Goal: Task Accomplishment & Management: Manage account settings

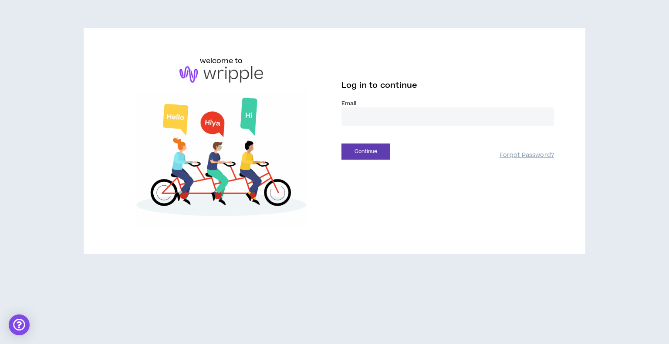
click at [359, 111] on input "email" at bounding box center [447, 117] width 213 height 19
type input "**********"
click at [357, 154] on button "Continue" at bounding box center [365, 152] width 49 height 16
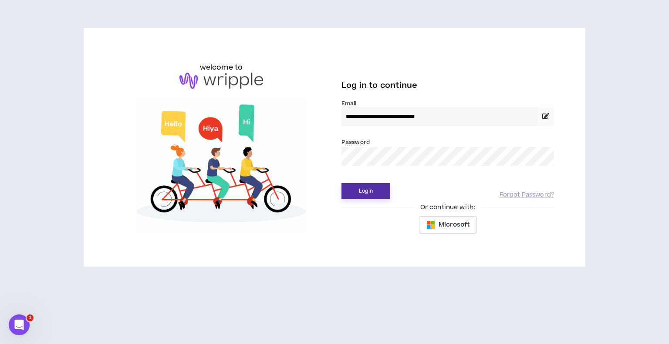
click at [361, 197] on button "Login" at bounding box center [365, 191] width 49 height 16
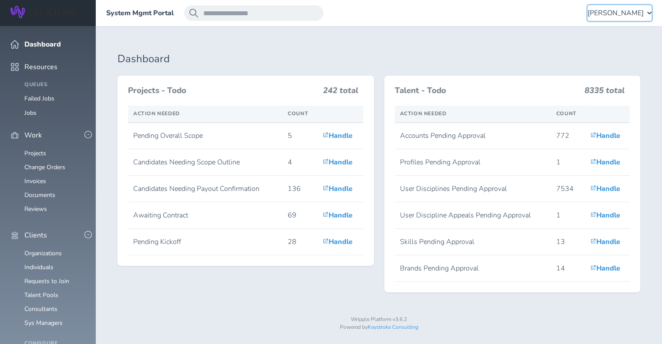
click at [633, 14] on span "[PERSON_NAME]" at bounding box center [616, 13] width 56 height 8
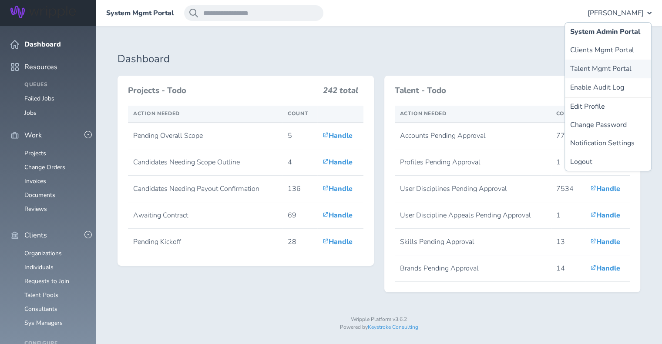
click at [598, 69] on link "Talent Mgmt Portal" at bounding box center [608, 69] width 86 height 18
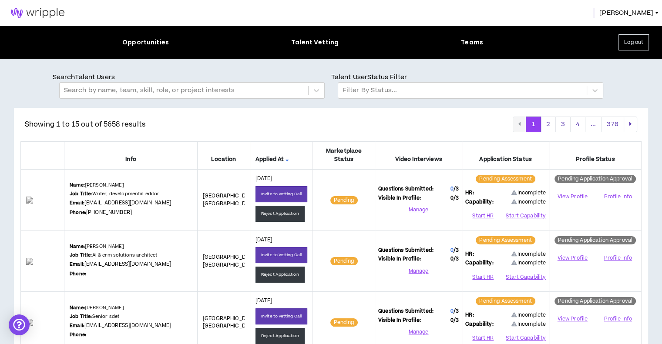
click at [405, 81] on p "Talent User Status Filter" at bounding box center [470, 78] width 279 height 10
click at [402, 94] on div at bounding box center [463, 90] width 240 height 11
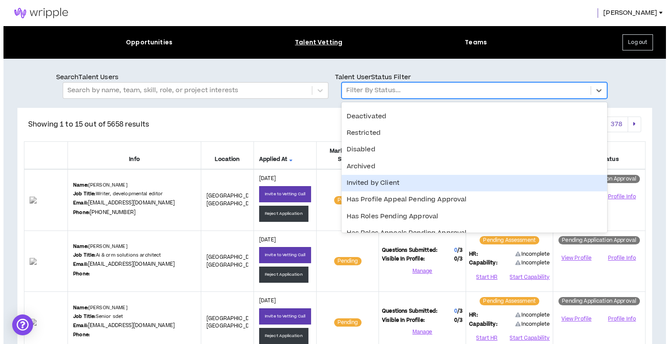
scroll to position [157, 0]
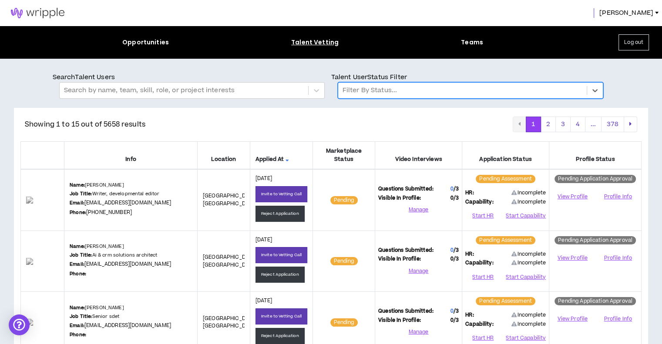
click at [636, 43] on button "Log out" at bounding box center [634, 42] width 30 height 16
